Goal: Task Accomplishment & Management: Use online tool/utility

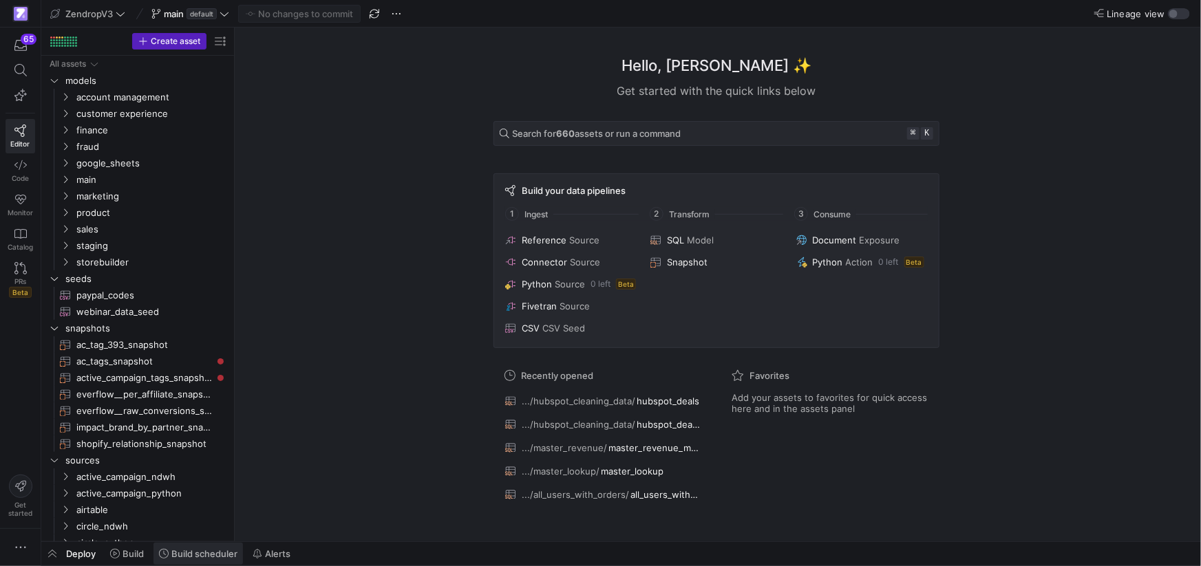
click at [205, 548] on span "Build scheduler" at bounding box center [204, 553] width 66 height 11
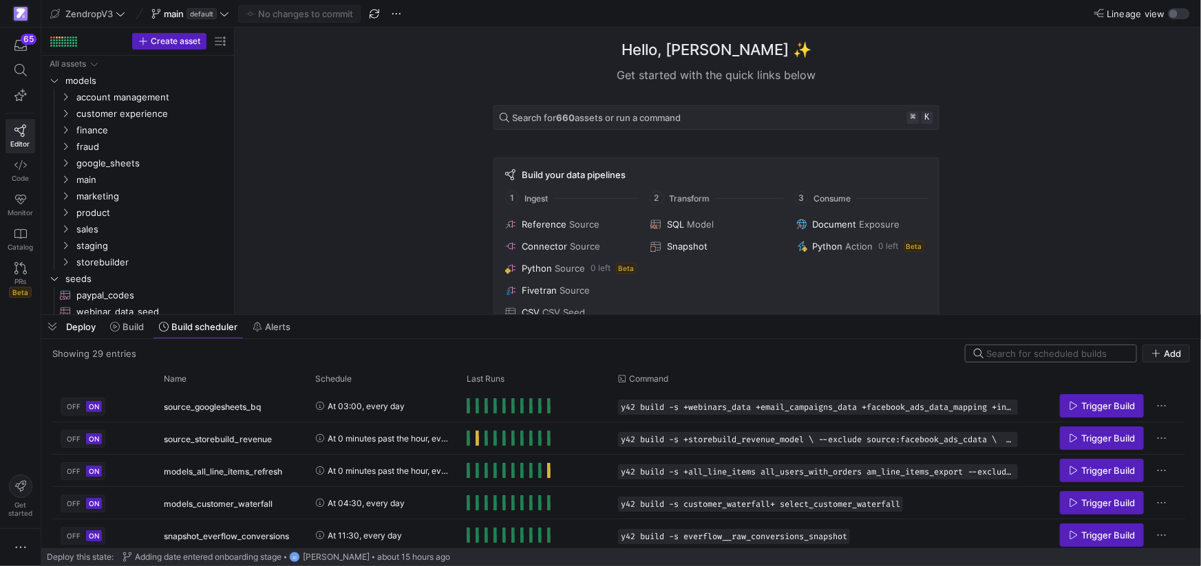
click at [1083, 348] on input at bounding box center [1057, 353] width 142 height 11
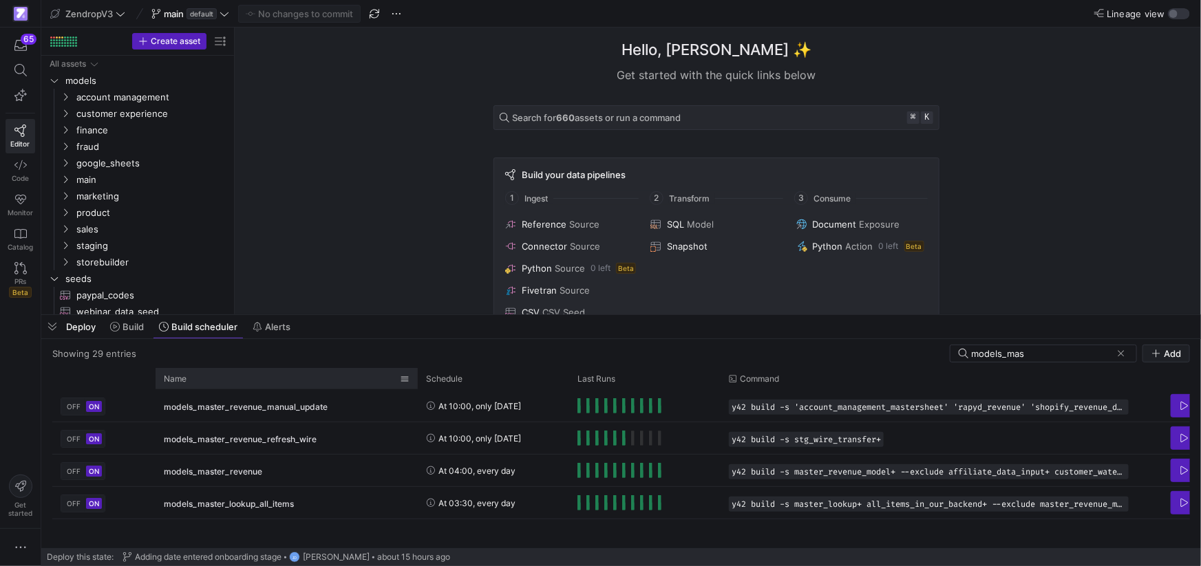
drag, startPoint x: 306, startPoint y: 379, endPoint x: 409, endPoint y: 380, distance: 102.5
click at [417, 375] on div at bounding box center [418, 378] width 6 height 21
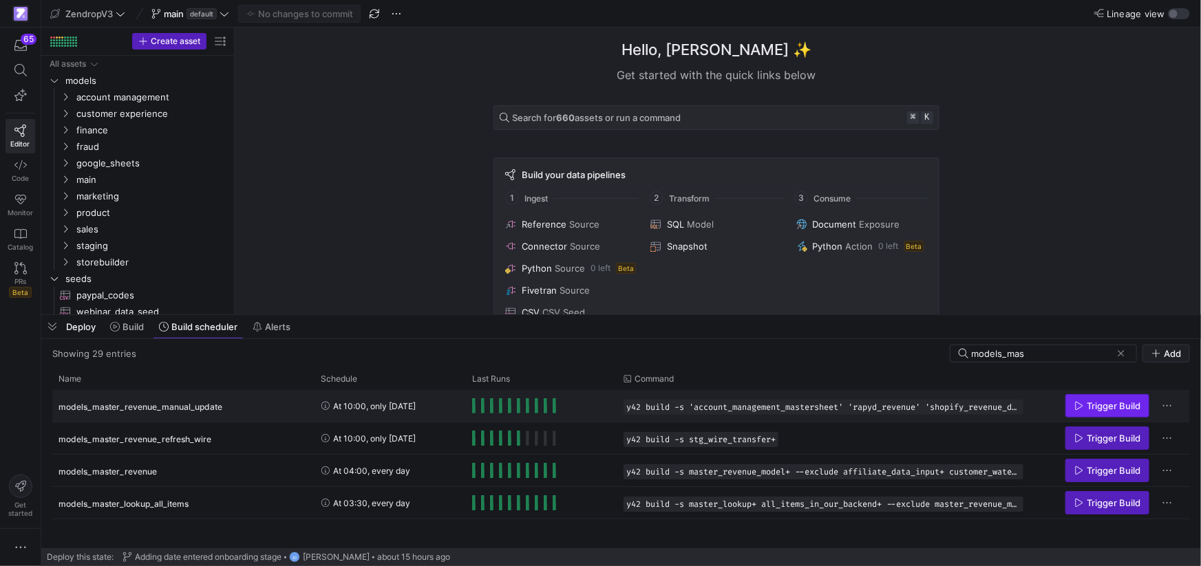
click at [1078, 407] on icon "Press SPACE to select this row." at bounding box center [1079, 406] width 10 height 10
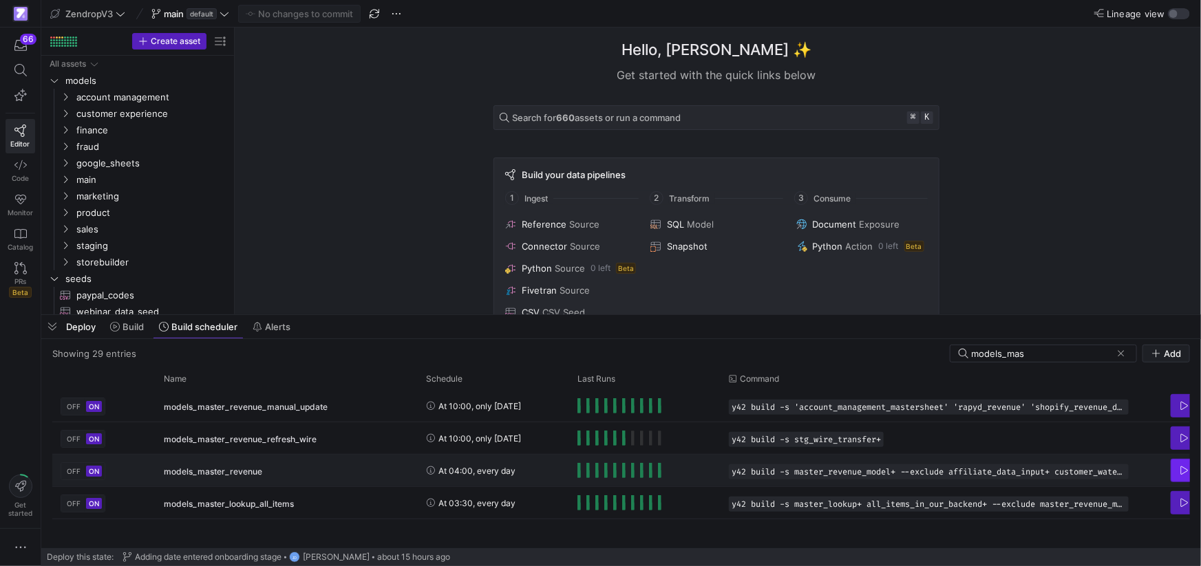
click at [1176, 473] on span "Press SPACE to select this row." at bounding box center [1212, 471] width 83 height 22
click at [1033, 356] on input "models_mas" at bounding box center [1041, 353] width 140 height 11
click at [1046, 356] on input "models_mas" at bounding box center [1041, 353] width 140 height 11
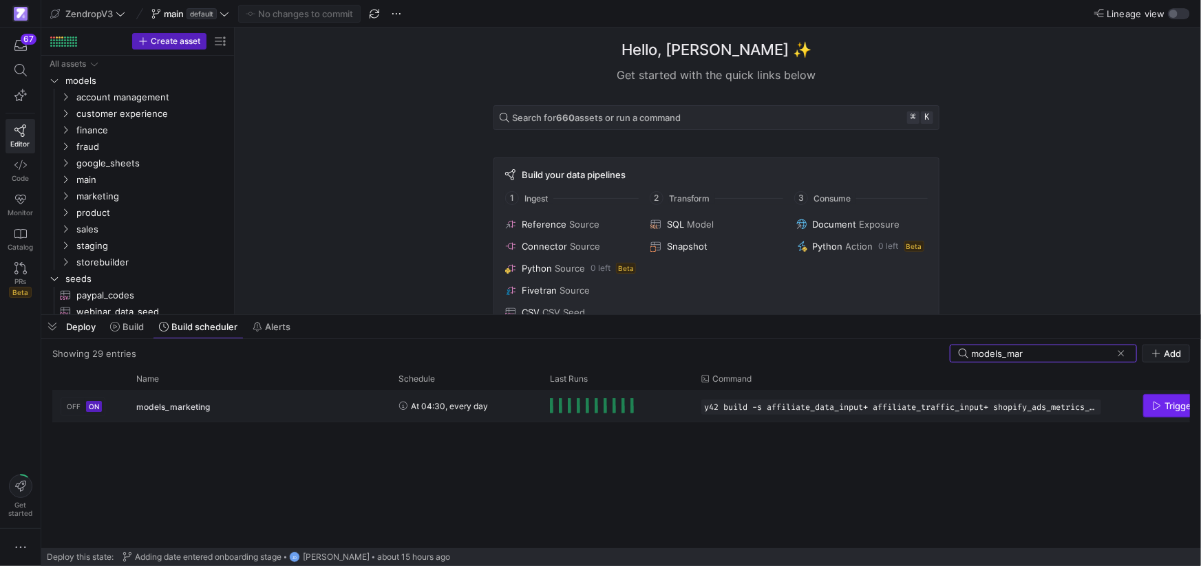
type input "models_mar"
click at [1172, 413] on span "Press SPACE to select this row." at bounding box center [1185, 406] width 83 height 22
